Goal: Task Accomplishment & Management: Manage account settings

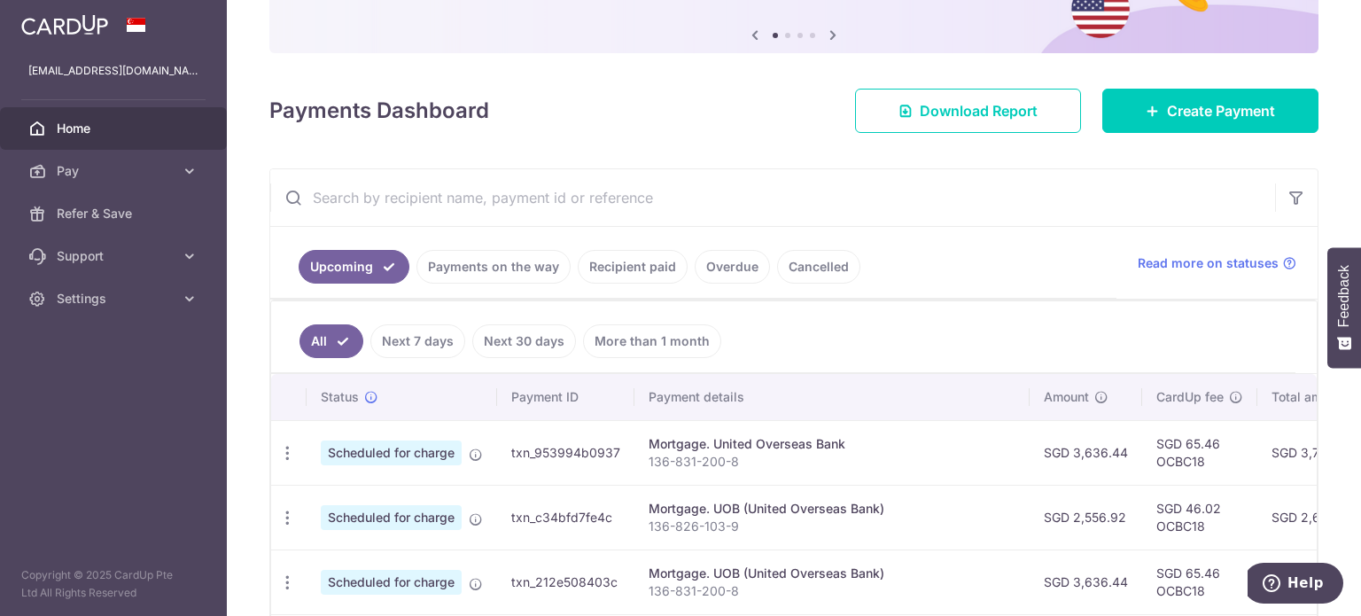
scroll to position [177, 0]
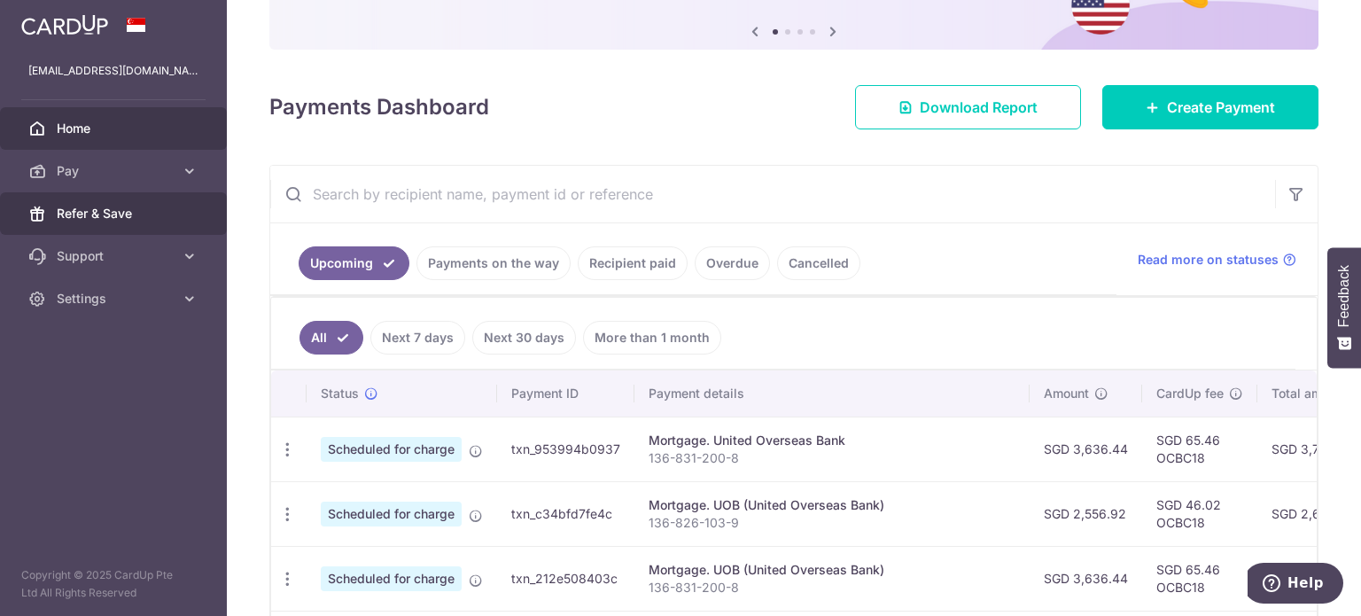
click at [128, 216] on span "Refer & Save" at bounding box center [115, 214] width 117 height 18
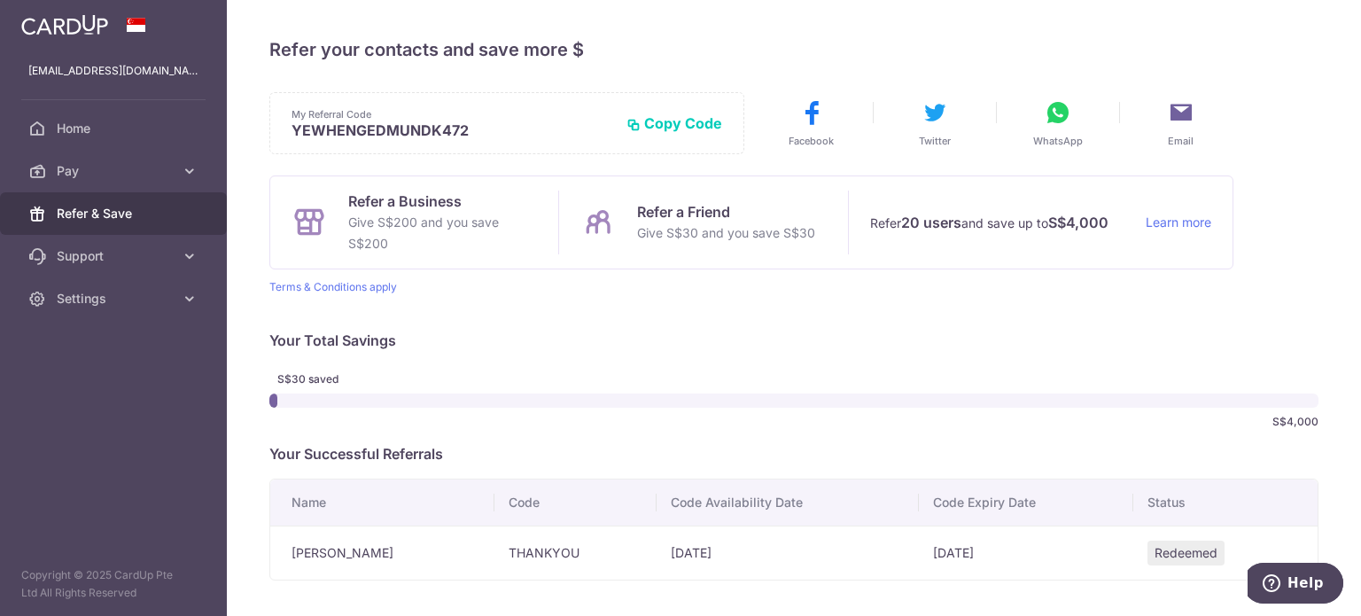
click at [546, 400] on div at bounding box center [793, 400] width 1049 height 14
click at [162, 297] on span "Settings" at bounding box center [115, 299] width 117 height 18
click at [105, 383] on span "Logout" at bounding box center [115, 384] width 117 height 18
